Goal: Information Seeking & Learning: Learn about a topic

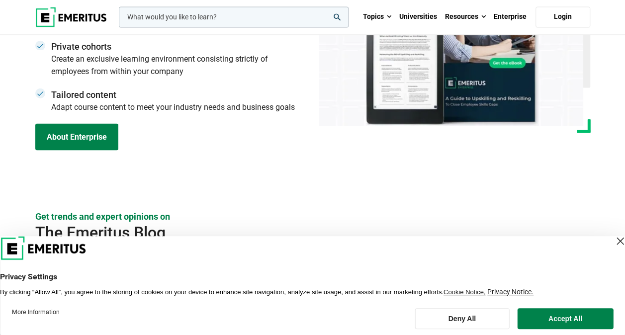
scroll to position [3527, 0]
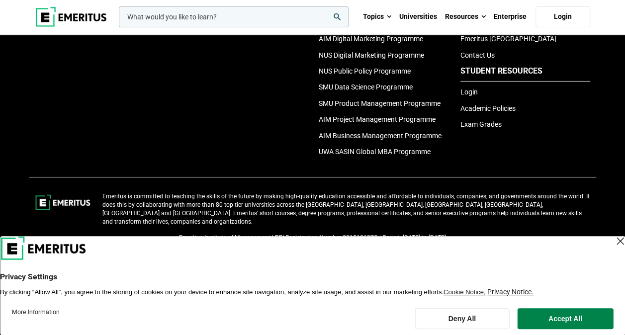
click at [613, 241] on div "Close Layer" at bounding box center [620, 241] width 14 height 14
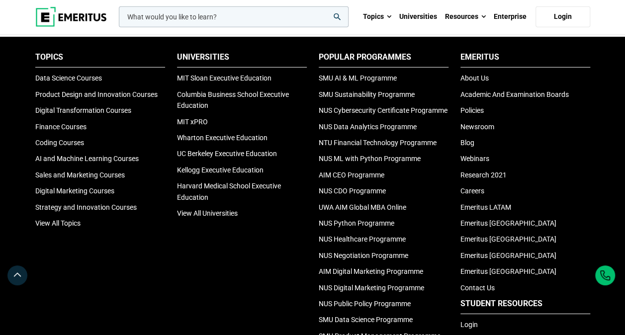
scroll to position [3279, 0]
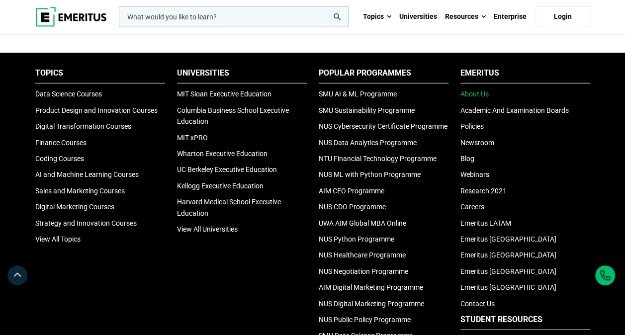
click at [470, 95] on link "About Us" at bounding box center [474, 94] width 28 height 8
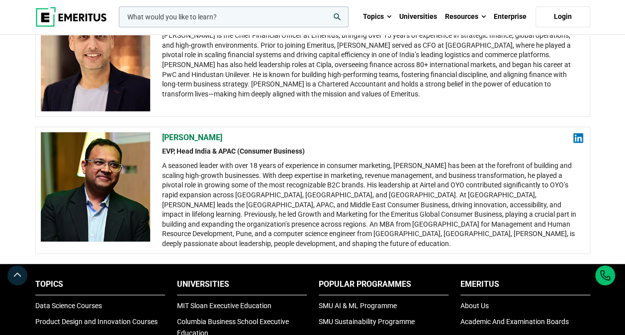
scroll to position [1939, 0]
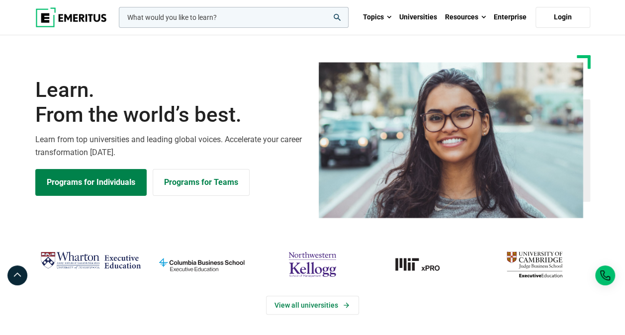
click at [91, 263] on img "Wharton Executive Education" at bounding box center [90, 260] width 101 height 25
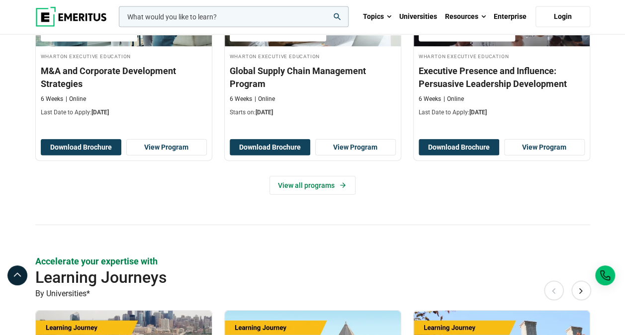
scroll to position [895, 0]
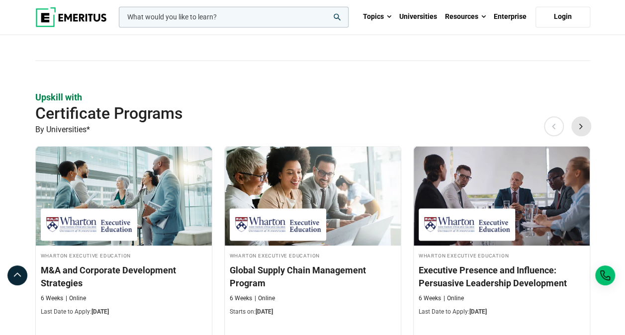
click at [585, 121] on button "Next" at bounding box center [581, 126] width 20 height 20
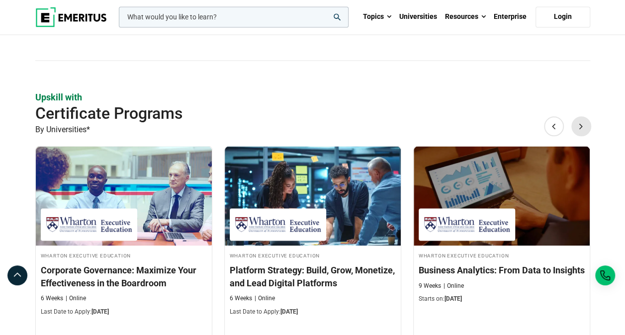
click at [585, 121] on button "Next" at bounding box center [581, 126] width 20 height 20
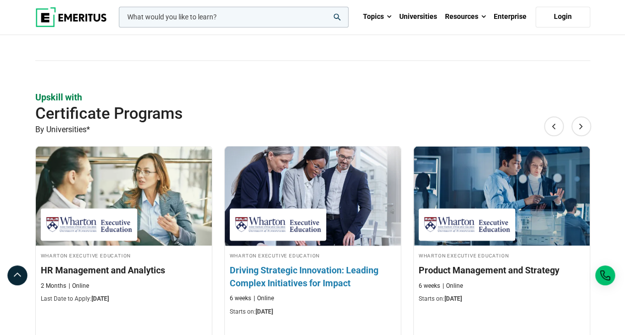
click at [329, 275] on h3 "Driving Strategic Innovation: Leading Complex Initiatives for Impact" at bounding box center [313, 276] width 166 height 25
